Goal: Information Seeking & Learning: Learn about a topic

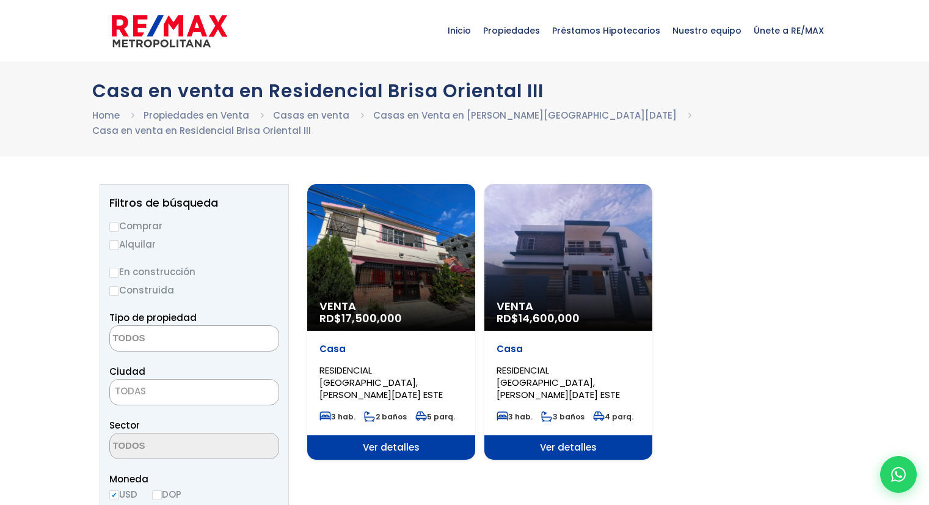
select select
click at [379, 367] on span "RESIDENCIAL [GEOGRAPHIC_DATA], [PERSON_NAME][DATE] ESTE" at bounding box center [381, 382] width 123 height 37
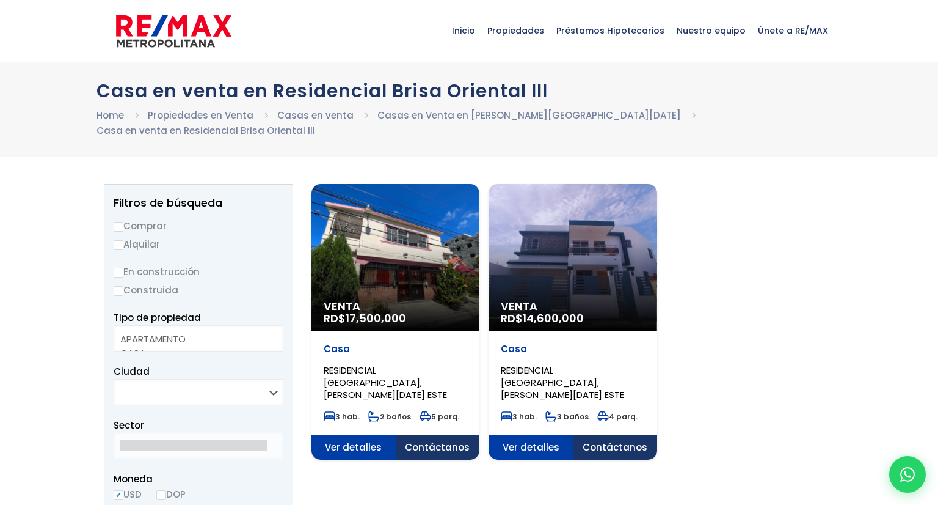
select select
